Goal: Task Accomplishment & Management: Manage account settings

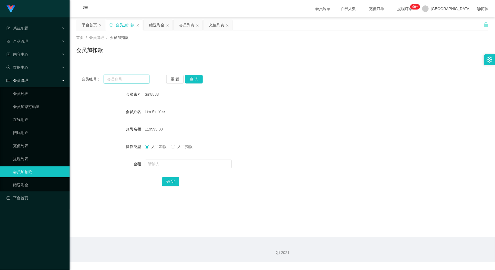
click at [126, 77] on input "text" at bounding box center [126, 79] width 45 height 9
paste input "ZYL9433"
type input "ZYL9433"
click at [195, 78] on button "查 询" at bounding box center [193, 79] width 17 height 9
click at [185, 163] on input "text" at bounding box center [188, 163] width 87 height 9
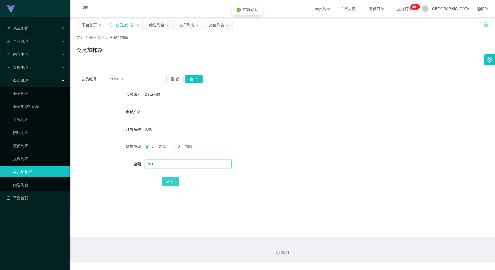
type input "500"
click at [173, 181] on button "确 定" at bounding box center [170, 181] width 17 height 9
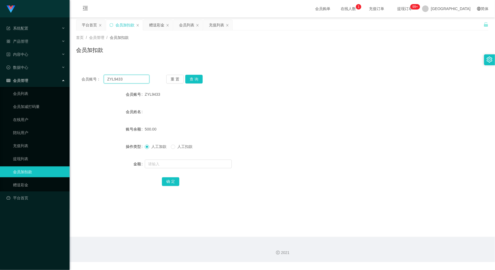
drag, startPoint x: 122, startPoint y: 80, endPoint x: 96, endPoint y: 80, distance: 25.3
click at [96, 80] on div "会员账号： ZYL9433" at bounding box center [115, 79] width 68 height 9
paste input "Michelle1234"
type input "Michelle1234"
click at [190, 78] on button "查 询" at bounding box center [193, 79] width 17 height 9
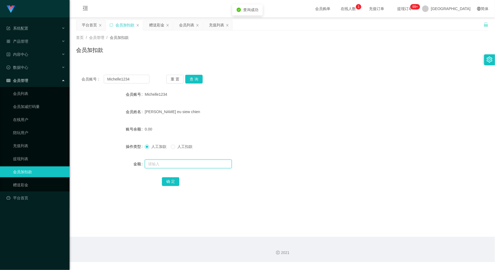
click at [178, 163] on input "text" at bounding box center [188, 163] width 87 height 9
type input "500"
click at [172, 182] on button "确 定" at bounding box center [170, 181] width 17 height 9
drag, startPoint x: 127, startPoint y: 80, endPoint x: 65, endPoint y: 87, distance: 62.9
click at [62, 87] on section "系统配置 系统配置列表 管理员列表 管理员分组 支付通道 产品管理 内容中心 数据中心 会员管理 会员列表 会员加减打码量 在线用户 陪玩用户 充值列表 提现…" at bounding box center [247, 131] width 495 height 262
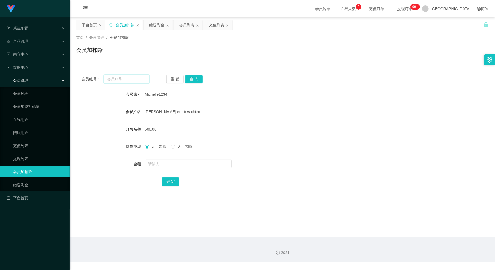
click at [120, 78] on input "text" at bounding box center [126, 79] width 45 height 9
paste input "Norsiah8135"
type input "Norsiah8135"
click at [197, 78] on button "查 询" at bounding box center [193, 79] width 17 height 9
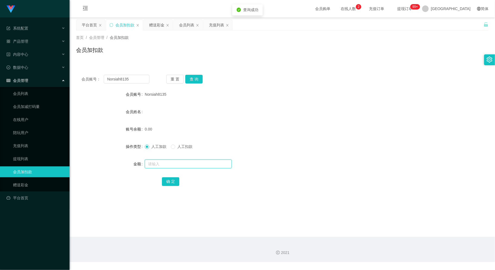
click at [196, 167] on input "text" at bounding box center [188, 163] width 87 height 9
type input "30"
click at [171, 182] on button "确 定" at bounding box center [170, 181] width 17 height 9
drag, startPoint x: 136, startPoint y: 79, endPoint x: 90, endPoint y: 88, distance: 47.6
click at [90, 88] on div "会员账号： Norsiah8135 重 置 查 询 会员账号 Norsiah8135 会员姓名 账号余额 30.00 操作类型 人工加款 人工扣款 金额 确 定" at bounding box center [282, 133] width 412 height 129
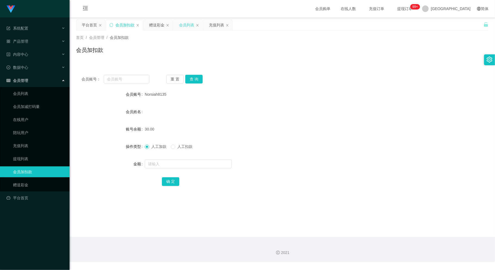
click at [184, 21] on div "会员列表" at bounding box center [186, 25] width 15 height 10
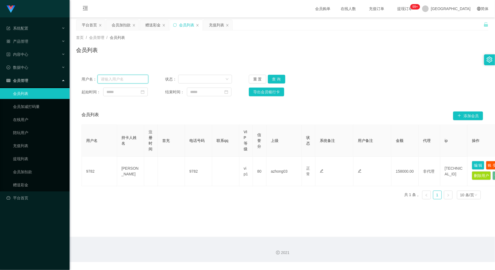
click at [124, 80] on input "text" at bounding box center [122, 79] width 51 height 9
paste input "Michelle1234"
type input "Michelle1234"
click at [276, 77] on button "查 询" at bounding box center [276, 79] width 17 height 9
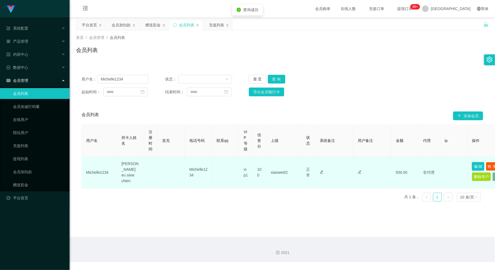
click at [476, 165] on button "编 辑" at bounding box center [478, 166] width 12 height 9
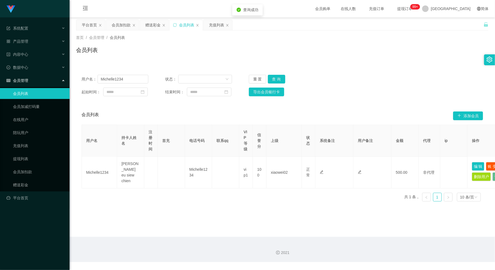
type input "Michelle1234"
type input "[PERSON_NAME] eu siew chien"
type input "100"
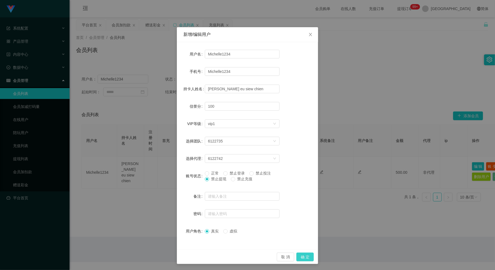
click at [302, 256] on button "确 定" at bounding box center [304, 256] width 17 height 9
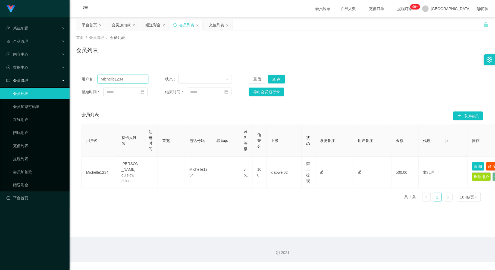
drag, startPoint x: 80, startPoint y: 84, endPoint x: 76, endPoint y: 84, distance: 4.4
click at [76, 84] on div "用户名： Michelle1234 状态： 重 置 查 询 起始时间： 结束时间： 导出会员银行卡" at bounding box center [282, 85] width 412 height 32
click at [118, 25] on div "会员加扣款" at bounding box center [121, 25] width 19 height 10
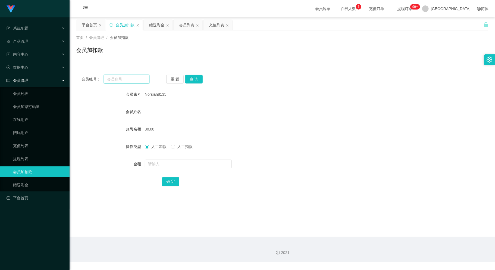
click at [128, 78] on input "text" at bounding box center [126, 79] width 45 height 9
paste input "10201988"
type input "10201988"
click at [198, 75] on button "查 询" at bounding box center [193, 79] width 17 height 9
click at [175, 166] on input "text" at bounding box center [188, 163] width 87 height 9
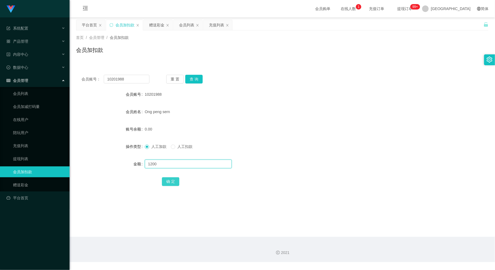
type input "1200"
click at [168, 179] on button "确 定" at bounding box center [170, 181] width 17 height 9
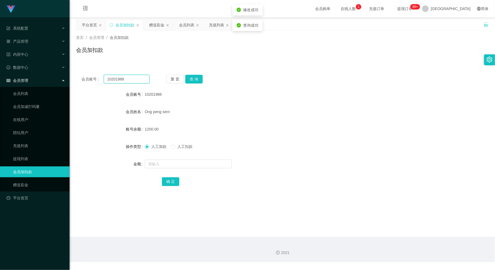
drag, startPoint x: 127, startPoint y: 80, endPoint x: 86, endPoint y: 85, distance: 41.8
click at [86, 85] on div "会员账号： 10201988 重 置 查 询 会员账号 10201988 会员姓名 Ong peng sern 账号余额 1200.00 操作类型 人工加款 …" at bounding box center [282, 133] width 412 height 129
click at [188, 21] on div "会员列表" at bounding box center [186, 25] width 15 height 10
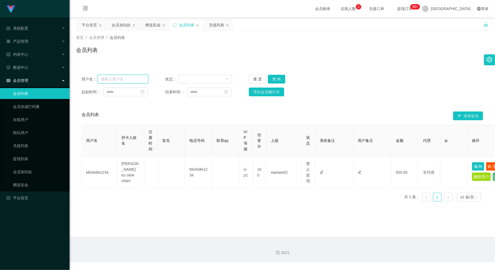
click at [116, 78] on input "text" at bounding box center [122, 79] width 51 height 9
paste input "10201988"
type input "10201988"
click at [276, 76] on button "查 询" at bounding box center [276, 79] width 17 height 9
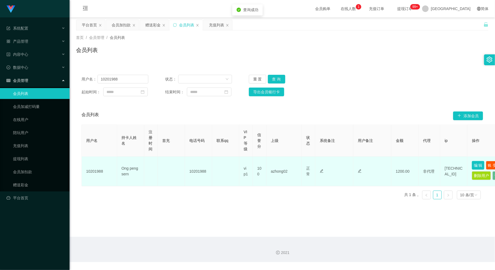
click at [477, 164] on button "编 辑" at bounding box center [478, 165] width 12 height 9
type input "10201988"
type input "Ong peng sern"
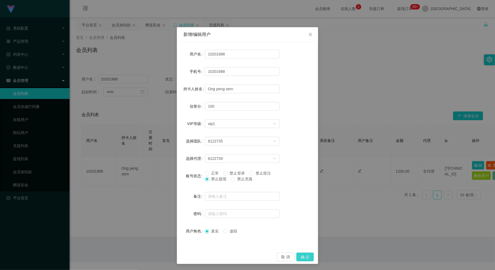
click at [303, 254] on button "确 定" at bounding box center [304, 256] width 17 height 9
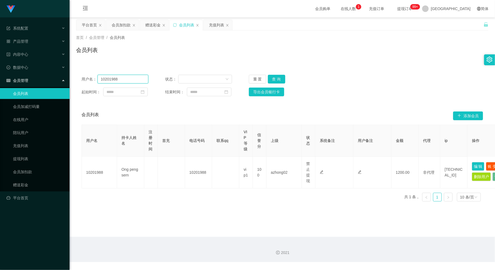
drag, startPoint x: 90, startPoint y: 83, endPoint x: 81, endPoint y: 83, distance: 9.5
click at [81, 83] on div "用户名： 10201988 状态： 重 置 查 询 起始时间： 结束时间： 导出会员银行卡" at bounding box center [282, 85] width 412 height 32
paste input "ZYL9433"
type input "ZYL9433"
click at [274, 76] on button "查 询" at bounding box center [276, 79] width 17 height 9
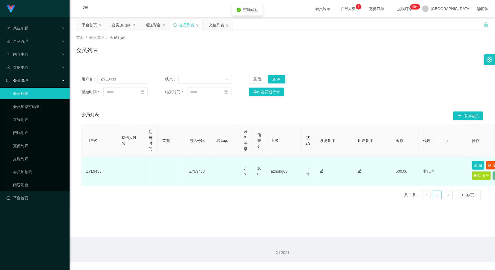
click at [478, 164] on button "编 辑" at bounding box center [478, 165] width 12 height 9
type input "ZYL9433"
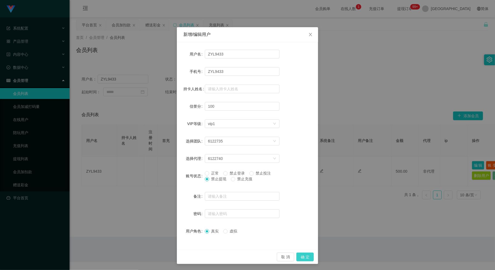
click at [302, 256] on button "确 定" at bounding box center [304, 256] width 17 height 9
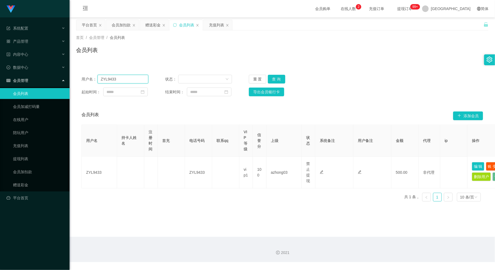
drag, startPoint x: 116, startPoint y: 78, endPoint x: 86, endPoint y: 86, distance: 31.8
click at [86, 86] on div "用户名： ZYL9433 状态： 重 置 查 询 起始时间： 结束时间： 导出会员银行卡" at bounding box center [282, 85] width 412 height 32
click at [122, 26] on div "会员加扣款" at bounding box center [121, 25] width 19 height 10
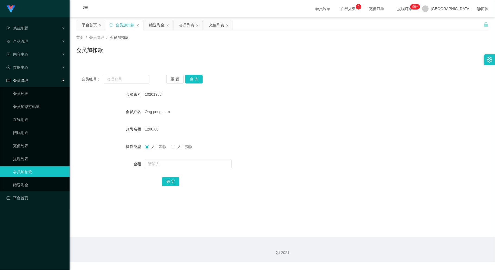
click at [249, 203] on main "关闭左侧 关闭右侧 关闭其它 刷新页面 平台首页 会员加扣款 赠送彩金 会员列表 充值列表 首页 / 会员管理 / 会员加扣款 / 会员加扣款 会员账号： 重…" at bounding box center [282, 126] width 425 height 219
click at [120, 78] on input "text" at bounding box center [126, 79] width 45 height 9
paste input "WW123"
type input "WW123"
click at [197, 77] on button "查 询" at bounding box center [193, 79] width 17 height 9
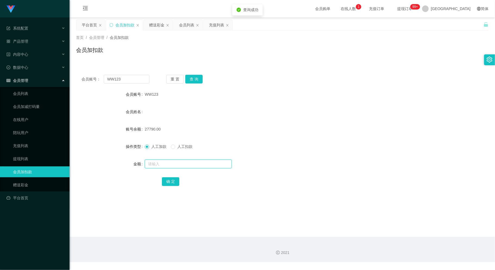
click at [186, 165] on input "text" at bounding box center [188, 163] width 87 height 9
type input "500"
click at [169, 180] on button "确 定" at bounding box center [170, 181] width 17 height 9
drag, startPoint x: 104, startPoint y: 79, endPoint x: 80, endPoint y: 81, distance: 24.2
click at [77, 81] on div "会员账号： WW123 重 置 查 询" at bounding box center [282, 79] width 412 height 9
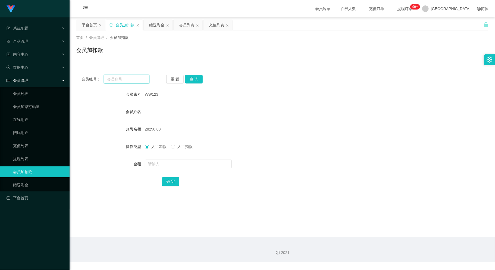
click at [119, 82] on input "text" at bounding box center [126, 79] width 45 height 9
paste input "jackky"
type input "jackky"
click at [196, 78] on button "查 询" at bounding box center [193, 79] width 17 height 9
click at [193, 160] on input "text" at bounding box center [188, 163] width 87 height 9
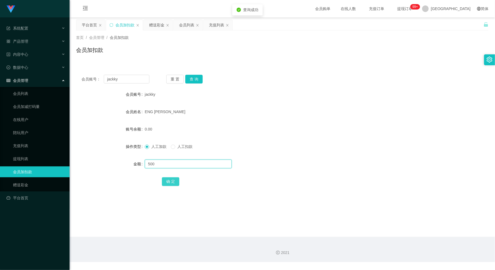
type input "500"
click at [173, 181] on button "确 定" at bounding box center [170, 181] width 17 height 9
drag, startPoint x: 125, startPoint y: 80, endPoint x: 81, endPoint y: 86, distance: 44.1
click at [81, 86] on div "会员账号： [PERSON_NAME] 重 置 查 询 会员账号 jackky 会员姓名 ENG CHANG KUOK 账号余额 500.00 操作类型 人工…" at bounding box center [282, 133] width 412 height 129
click at [112, 77] on input "text" at bounding box center [126, 79] width 45 height 9
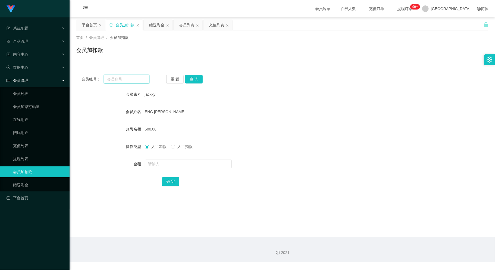
paste input "ZYL9433"
type input "ZYL9433"
click at [195, 79] on button "查 询" at bounding box center [193, 79] width 17 height 9
click at [181, 162] on input "text" at bounding box center [188, 163] width 87 height 9
type input "2000"
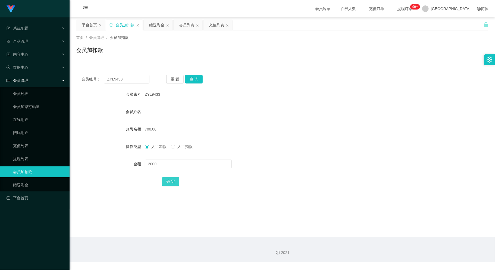
click at [167, 182] on button "确 定" at bounding box center [170, 181] width 17 height 9
drag, startPoint x: 133, startPoint y: 80, endPoint x: 78, endPoint y: 87, distance: 55.1
click at [78, 87] on div "会员账号： ZYL9433 重 置 查 询 会员账号 ZYL9433 会员姓名 账号余额 2700.00 操作类型 人工加款 人工扣款 金额 确 定" at bounding box center [282, 133] width 412 height 129
click at [189, 23] on div "会员列表" at bounding box center [186, 25] width 15 height 10
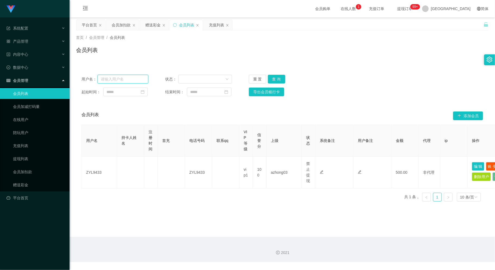
click at [130, 78] on input "text" at bounding box center [122, 79] width 51 height 9
paste input "jackky"
type input "jackky"
click at [275, 76] on button "查 询" at bounding box center [276, 79] width 17 height 9
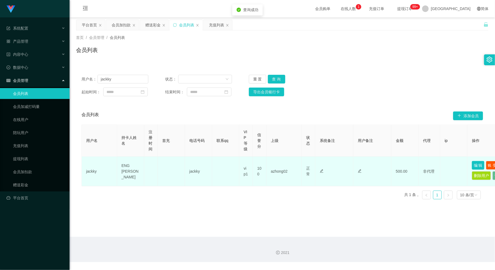
click at [476, 163] on button "编 辑" at bounding box center [478, 165] width 12 height 9
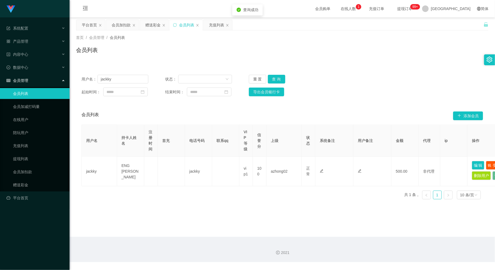
type input "jackky"
type input "ENG [PERSON_NAME]"
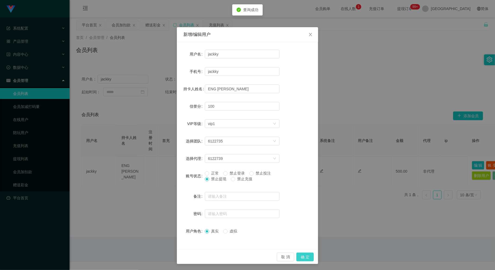
click at [300, 254] on button "确 定" at bounding box center [304, 256] width 17 height 9
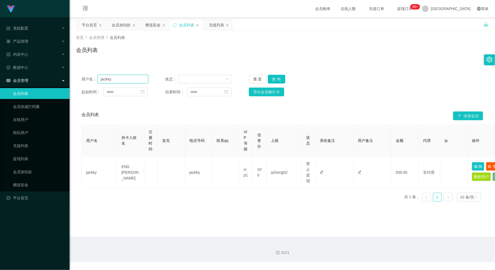
click at [86, 78] on div "用户名： [PERSON_NAME]" at bounding box center [114, 79] width 67 height 9
click at [119, 21] on div "会员加扣款" at bounding box center [121, 25] width 19 height 10
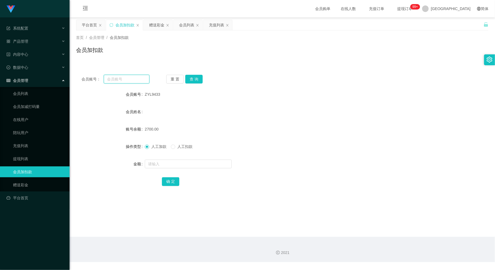
click at [125, 77] on input "text" at bounding box center [126, 79] width 45 height 9
paste input "Michelle1234"
type input "Michelle1234"
click at [192, 79] on button "查 询" at bounding box center [193, 79] width 17 height 9
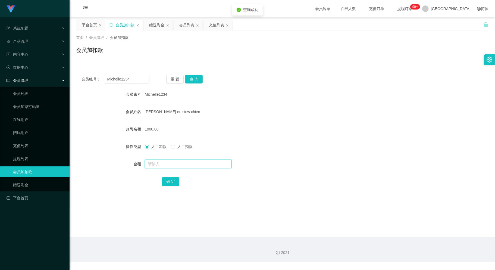
click at [186, 160] on input "text" at bounding box center [188, 163] width 87 height 9
type input "1500"
click at [169, 182] on button "确 定" at bounding box center [170, 181] width 17 height 9
drag, startPoint x: 134, startPoint y: 78, endPoint x: 99, endPoint y: 82, distance: 35.3
click at [90, 80] on div "会员账号： Michelle1234" at bounding box center [115, 79] width 68 height 9
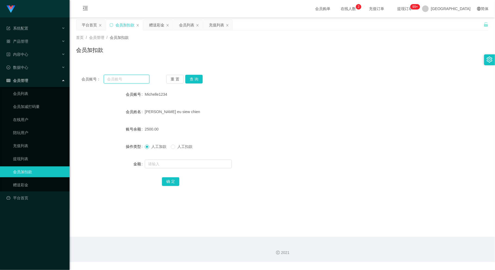
click at [119, 77] on input "text" at bounding box center [126, 79] width 45 height 9
paste input "10201988"
type input "10201988"
click at [197, 78] on button "查 询" at bounding box center [193, 79] width 17 height 9
click at [179, 162] on input "text" at bounding box center [188, 163] width 87 height 9
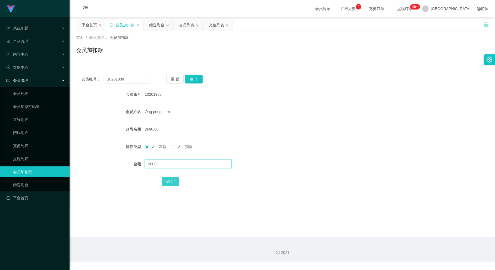
type input "2000"
click at [167, 182] on button "确 定" at bounding box center [170, 181] width 17 height 9
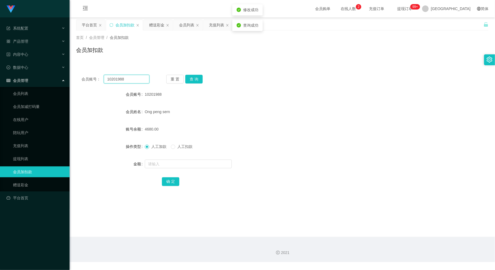
drag, startPoint x: 127, startPoint y: 78, endPoint x: 77, endPoint y: 86, distance: 51.1
click at [77, 86] on div "会员账号： 10201988 重 置 查 询 会员账号 10201988 会员姓名 Ong peng sern 账号余额 4680.00 操作类型 人工加款 …" at bounding box center [282, 133] width 412 height 129
